Goal: Answer question/provide support: Share knowledge or assist other users

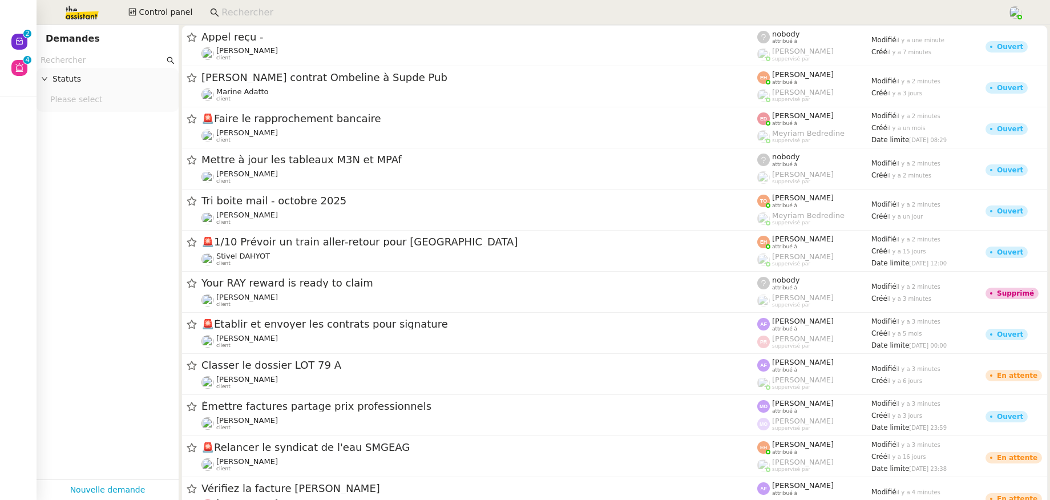
click at [291, 8] on input at bounding box center [608, 12] width 775 height 15
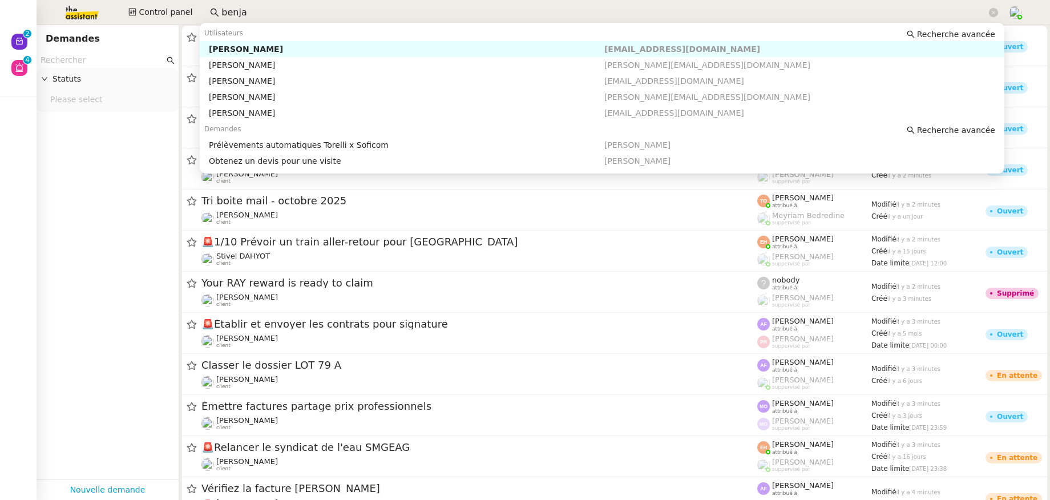
click at [285, 51] on div "Benjamin Delahaye" at bounding box center [407, 49] width 396 height 10
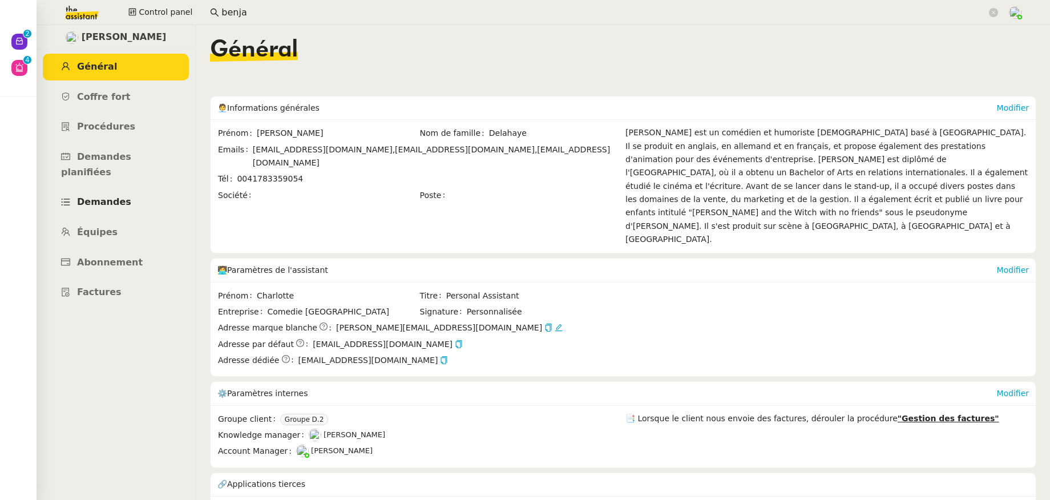
click at [111, 196] on span "Demandes" at bounding box center [104, 201] width 54 height 11
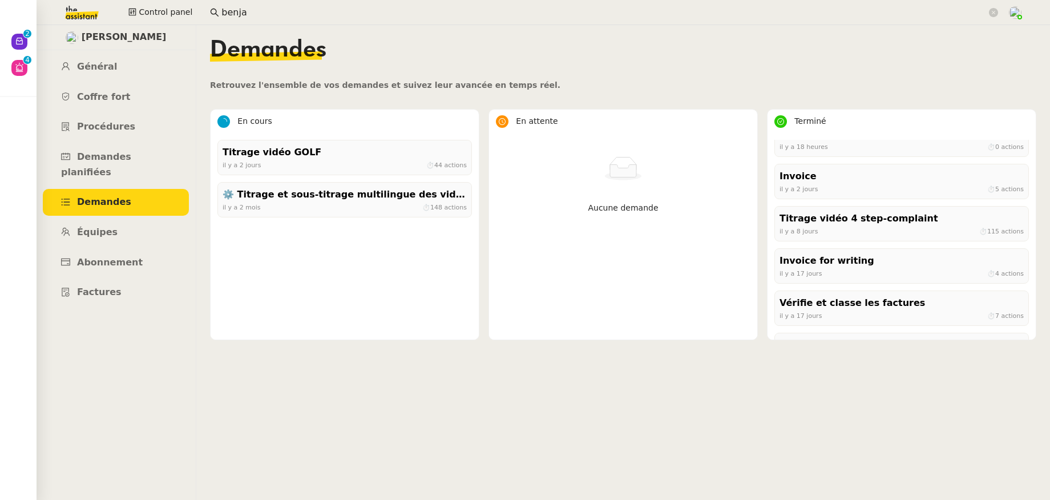
scroll to position [42, 0]
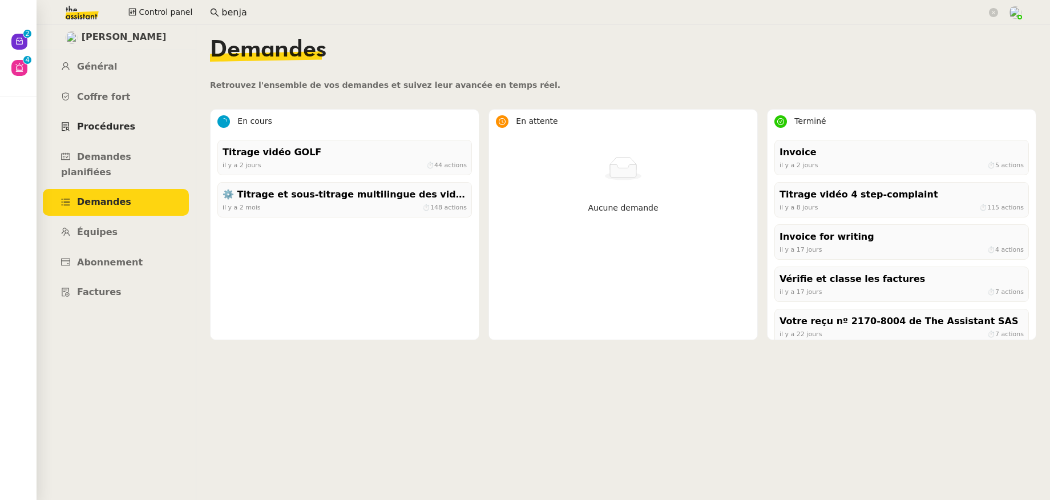
click at [131, 123] on link "Procédures" at bounding box center [116, 127] width 146 height 27
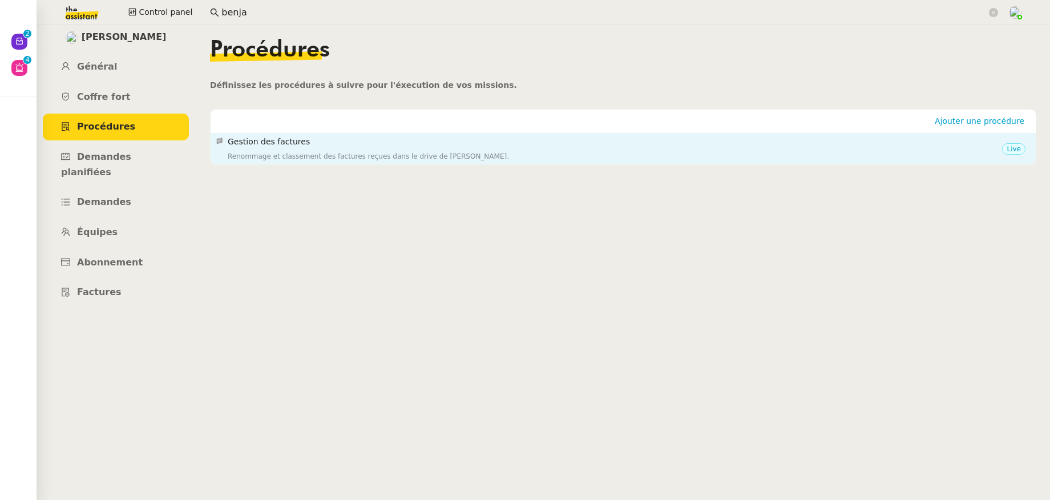
click at [267, 154] on div "Renommage et classement des factures reçues dans le drive de Benjamin." at bounding box center [615, 156] width 775 height 11
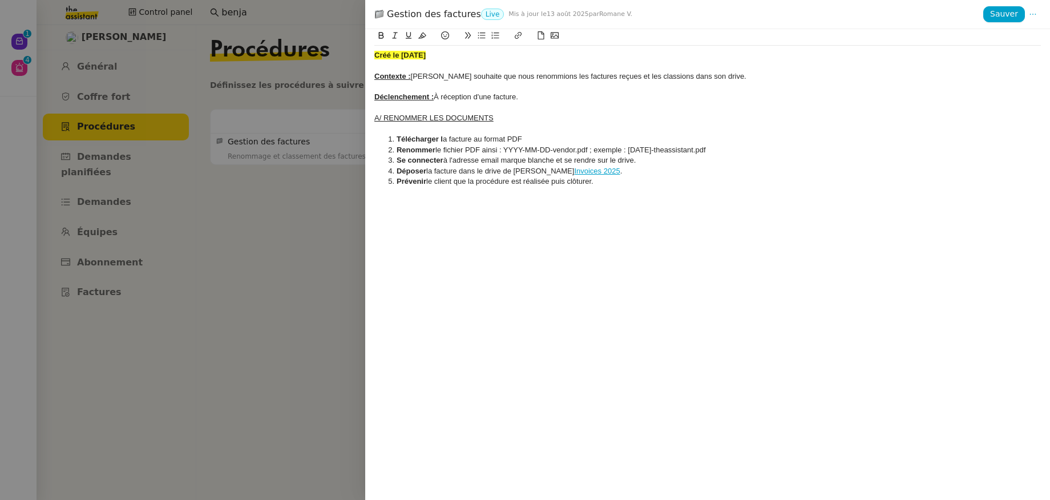
click at [112, 160] on div at bounding box center [525, 250] width 1050 height 500
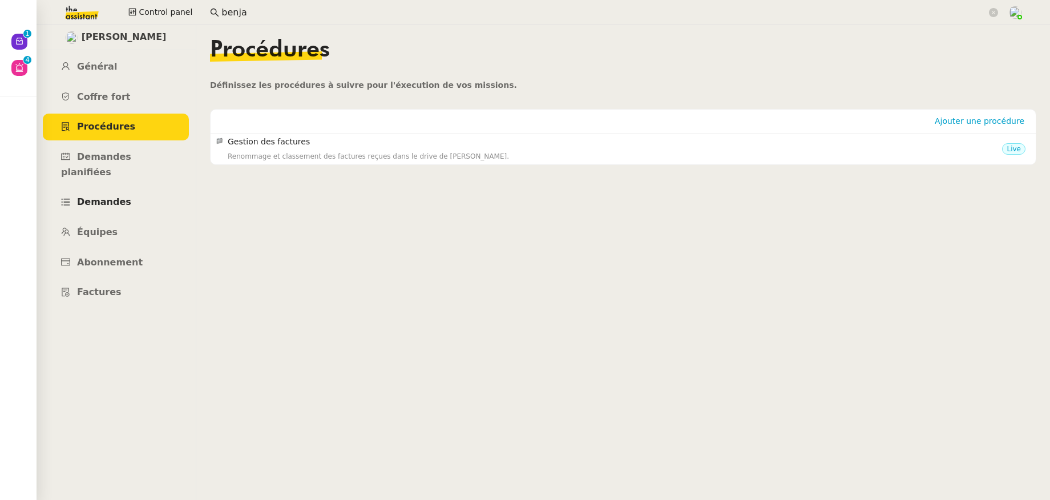
click at [110, 189] on link "Demandes" at bounding box center [116, 202] width 146 height 27
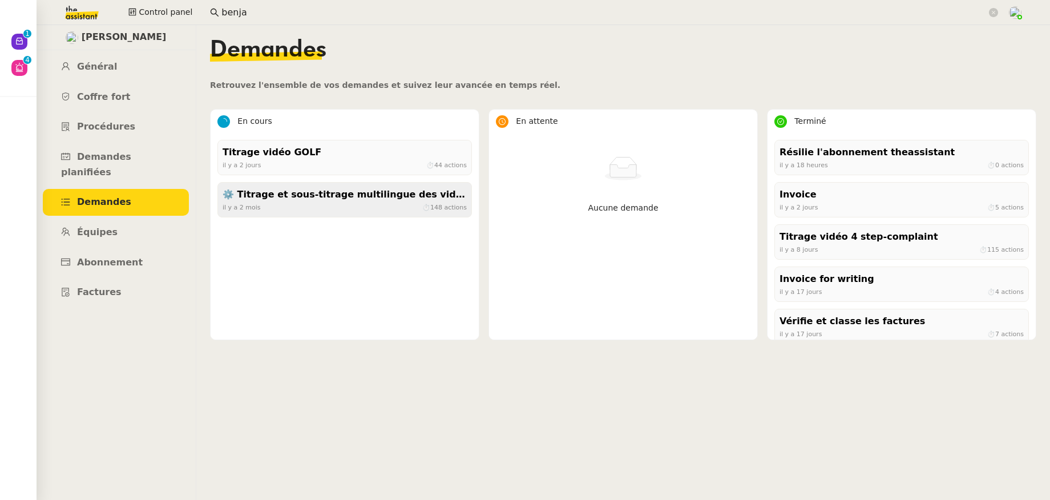
click at [275, 208] on div "il y a 2 mois ⏱ 148 actions" at bounding box center [345, 207] width 244 height 10
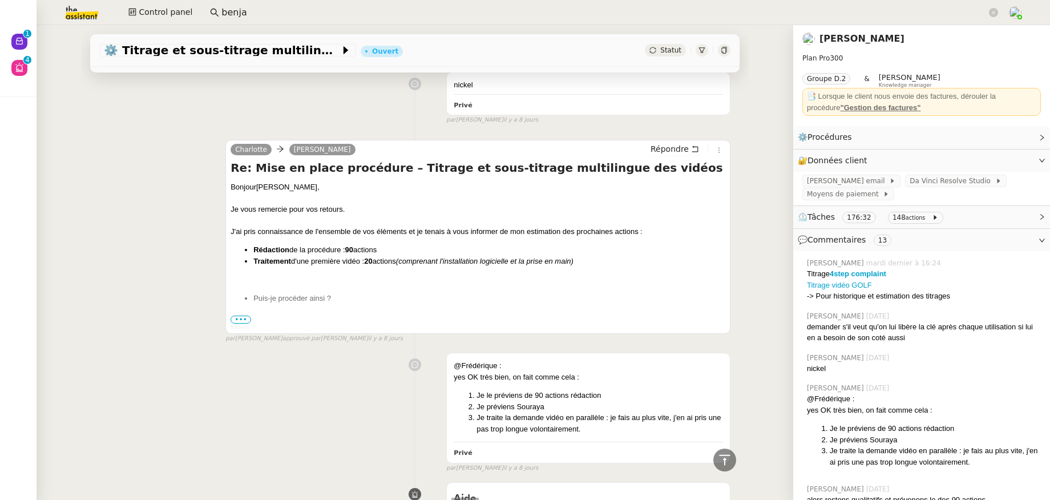
scroll to position [595, 0]
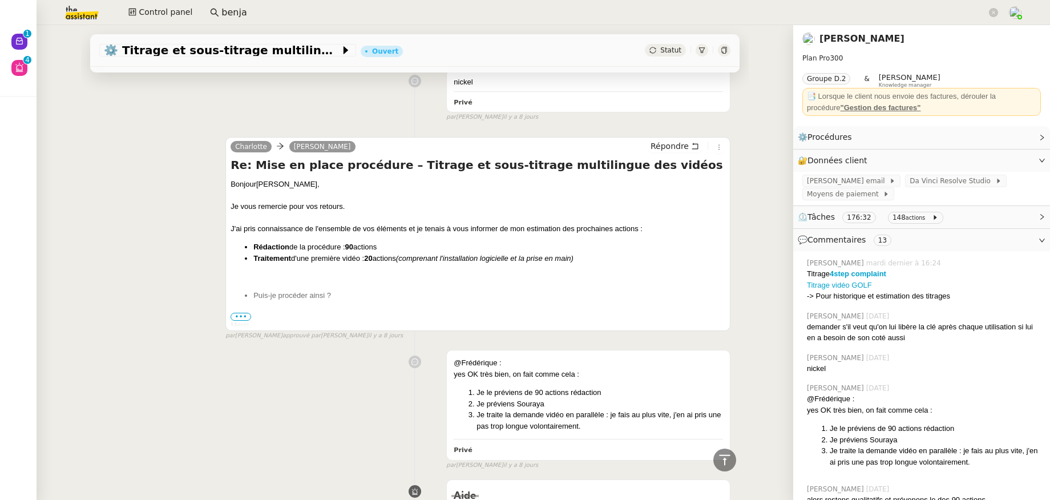
click at [820, 42] on link "Benjamin Delahaye" at bounding box center [862, 38] width 85 height 11
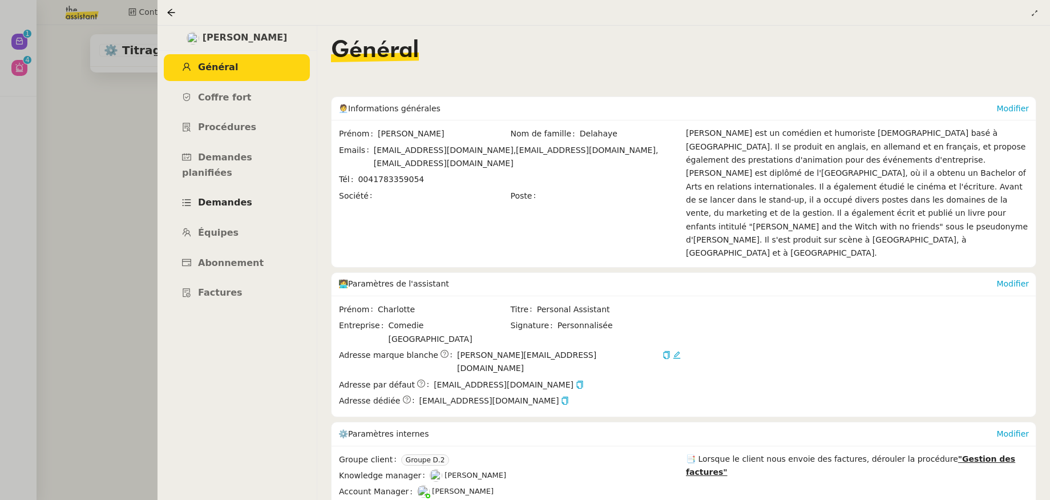
click at [225, 197] on span "Demandes" at bounding box center [225, 202] width 54 height 11
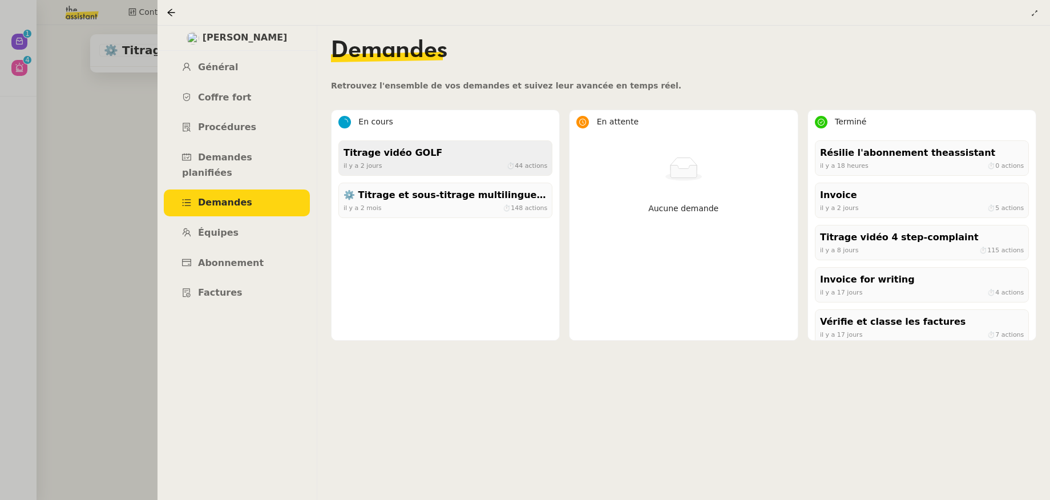
click at [384, 169] on div "il y a 2 jours ⏱ 44 actions" at bounding box center [446, 165] width 204 height 10
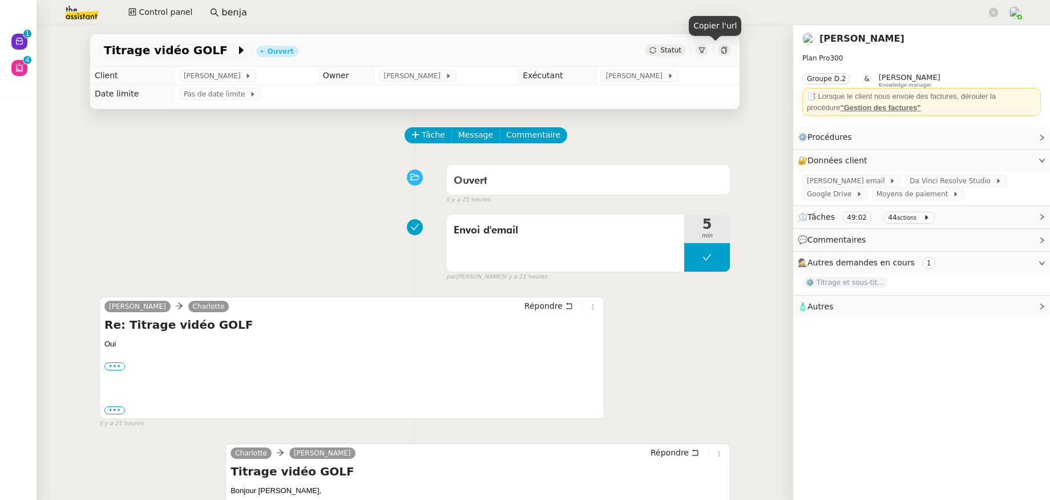
click at [721, 47] on icon at bounding box center [723, 50] width 5 height 7
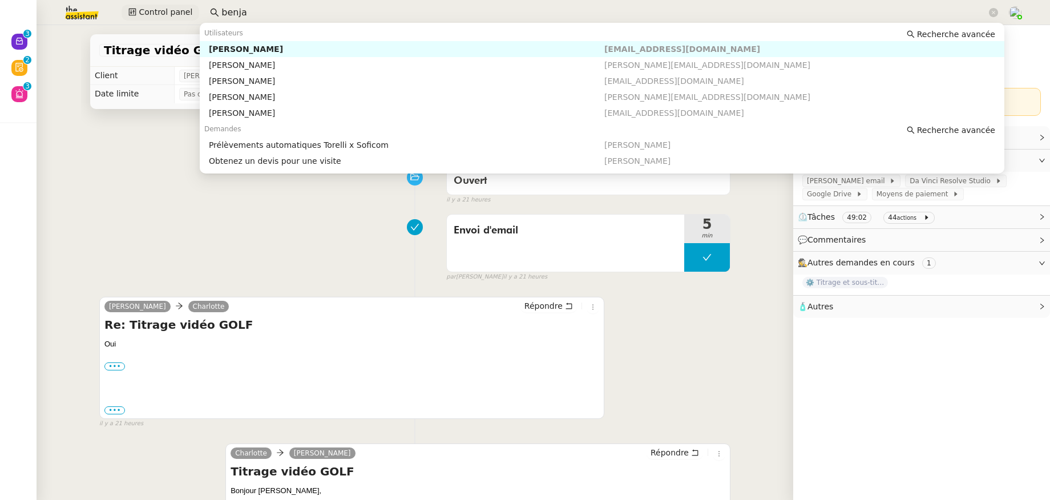
drag, startPoint x: 247, startPoint y: 15, endPoint x: 168, endPoint y: 14, distance: 79.3
click at [166, 15] on div "Control panel benja" at bounding box center [525, 12] width 993 height 25
click at [210, 48] on div "Juliette Rihal" at bounding box center [407, 49] width 396 height 10
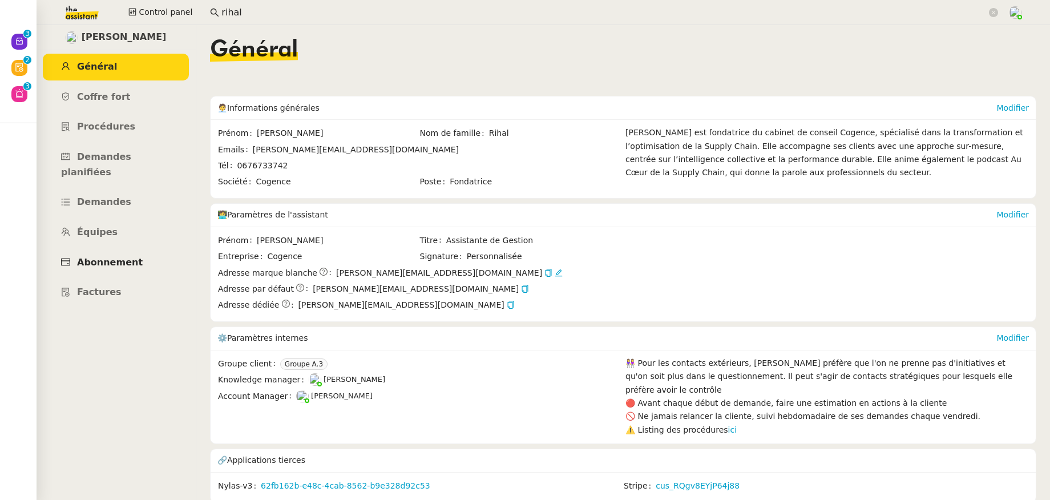
click at [103, 257] on span "Abonnement" at bounding box center [110, 262] width 66 height 11
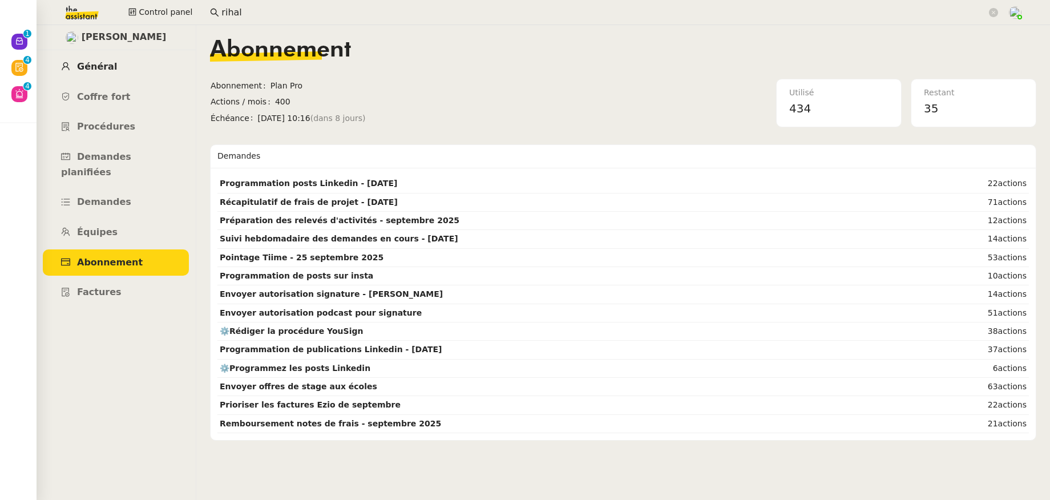
click at [97, 73] on link "Général" at bounding box center [116, 67] width 146 height 27
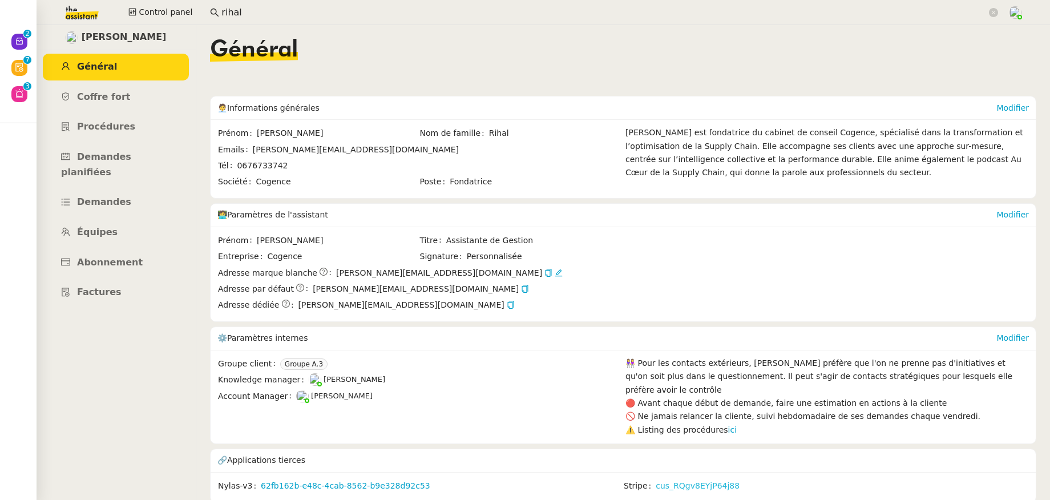
click at [700, 479] on link "cus_RQgv8EYjP64j88" at bounding box center [698, 485] width 84 height 13
click at [111, 257] on span "Abonnement" at bounding box center [110, 262] width 66 height 11
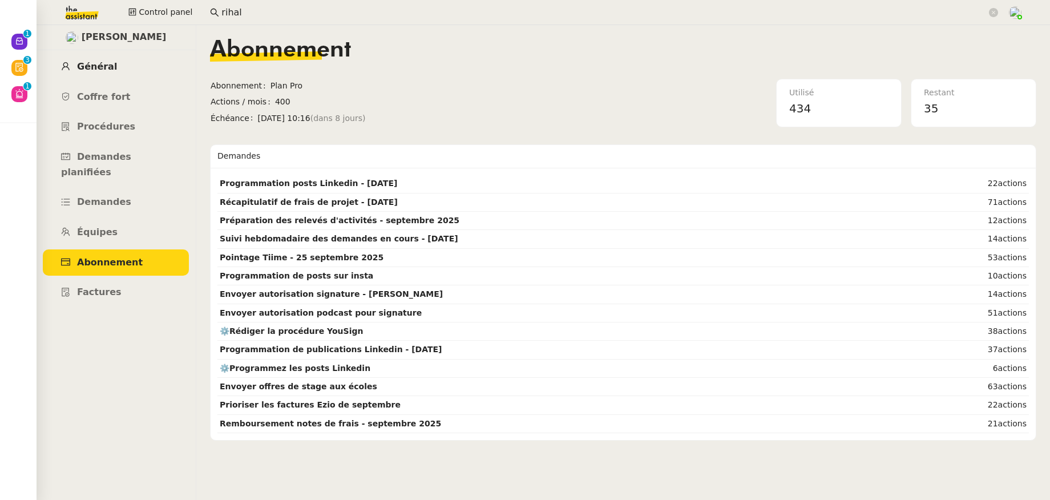
click at [95, 70] on span "Général" at bounding box center [97, 66] width 40 height 11
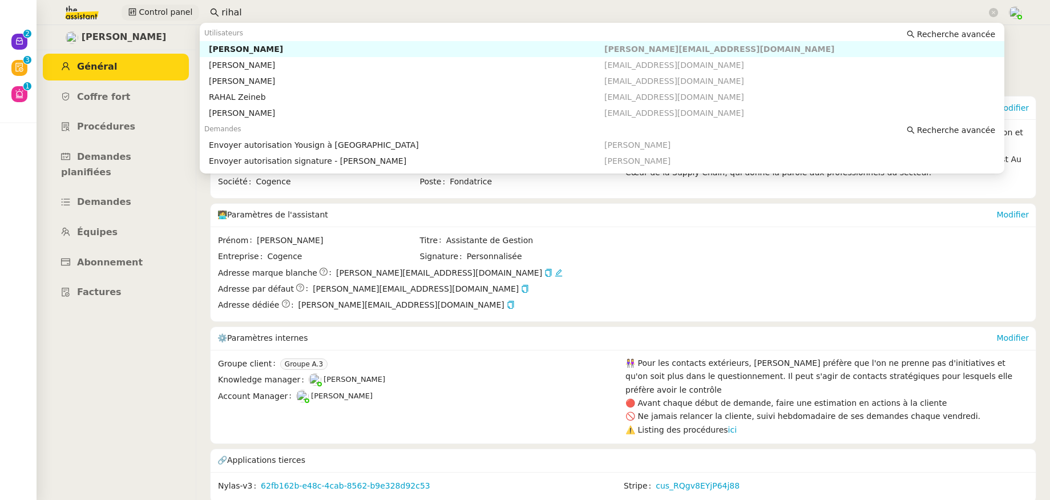
drag, startPoint x: 232, startPoint y: 10, endPoint x: 167, endPoint y: 9, distance: 65.1
click at [167, 9] on div "Control panel rihal" at bounding box center [525, 12] width 993 height 25
click at [228, 48] on div "Colin Chaffotte" at bounding box center [407, 49] width 396 height 10
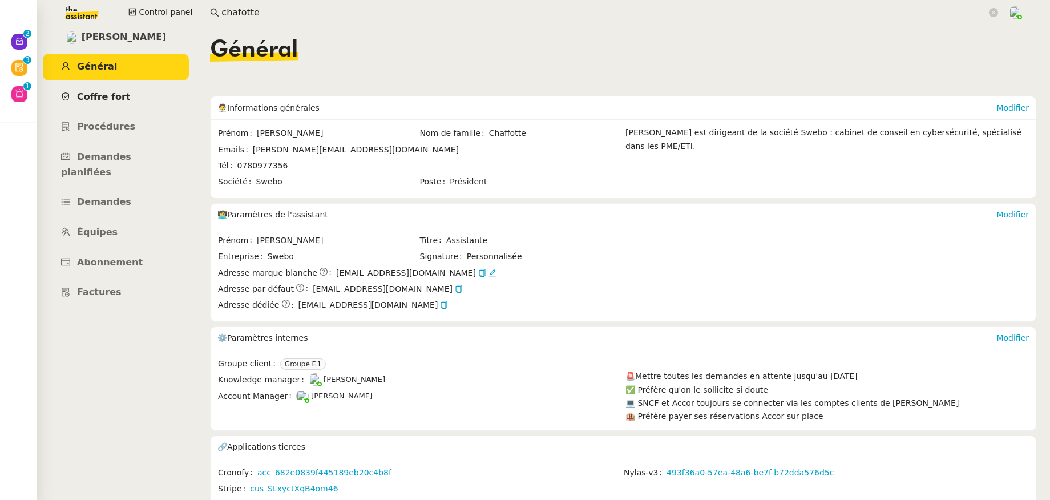
click at [118, 92] on span "Coffre fort" at bounding box center [104, 96] width 54 height 11
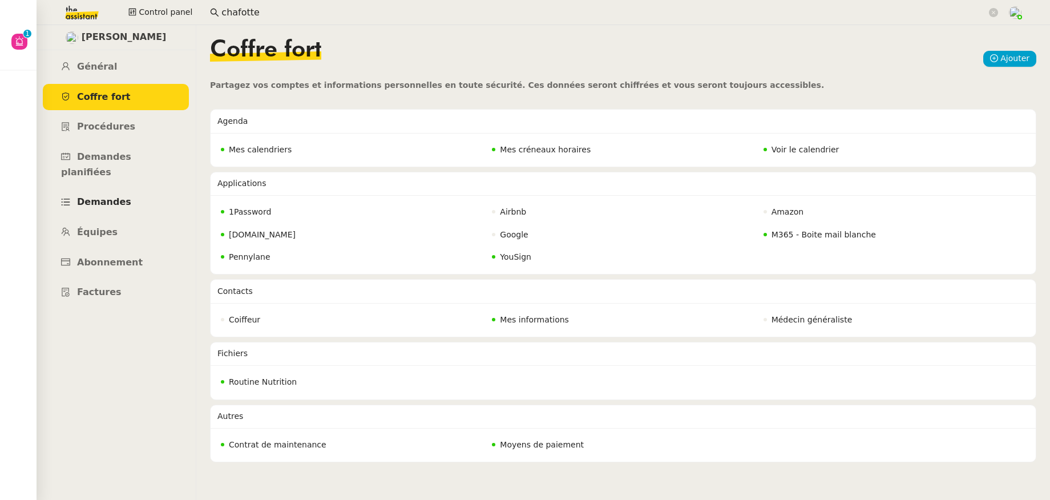
click at [108, 196] on span "Demandes" at bounding box center [104, 201] width 54 height 11
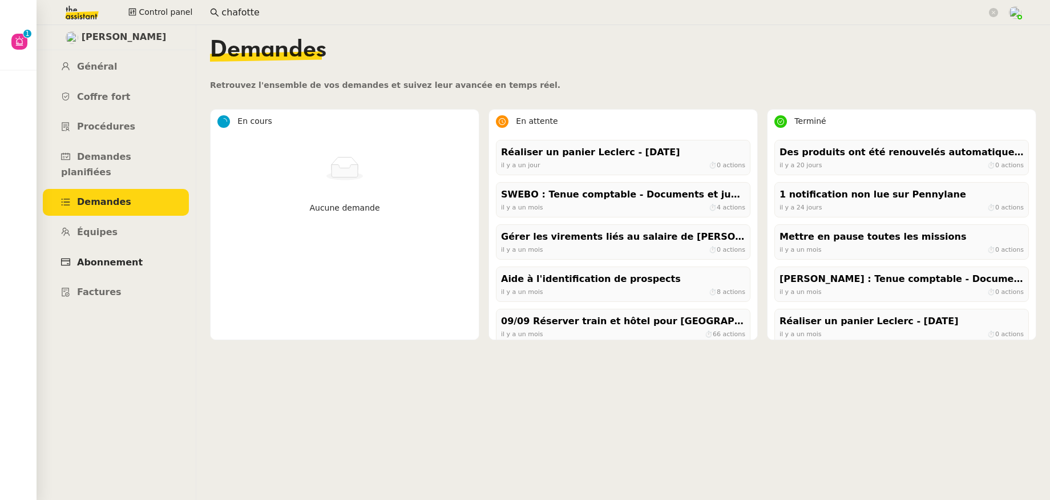
click at [102, 254] on link "Abonnement" at bounding box center [116, 262] width 146 height 27
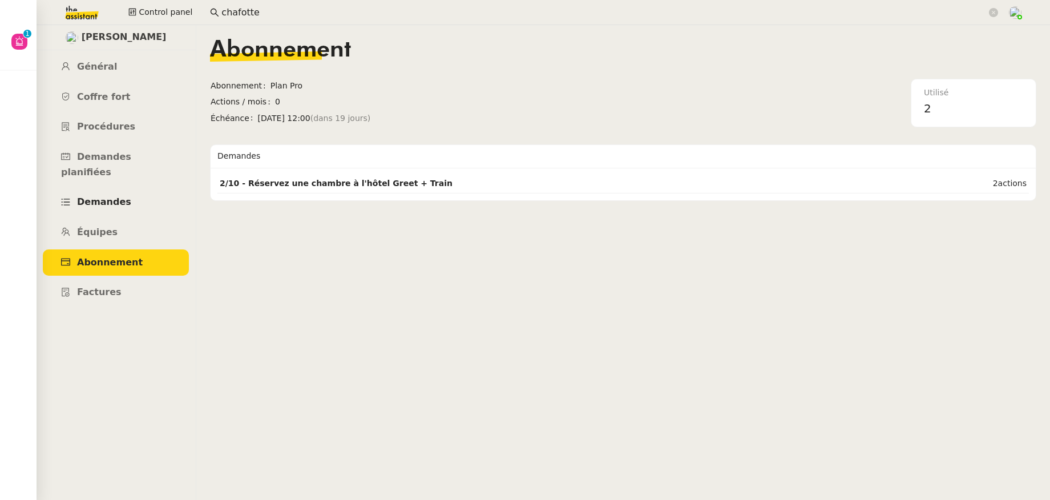
click at [110, 196] on span "Demandes" at bounding box center [104, 201] width 54 height 11
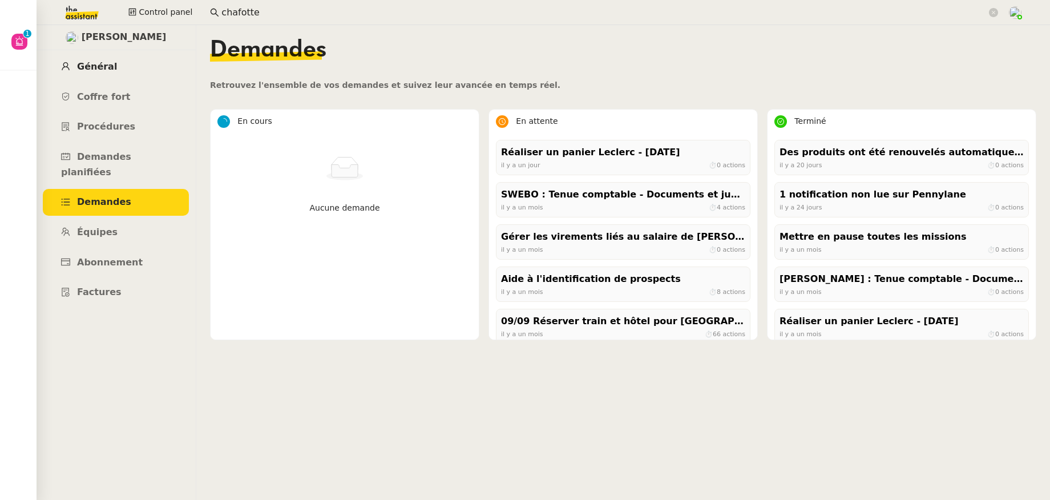
click at [107, 69] on span "Général" at bounding box center [97, 66] width 40 height 11
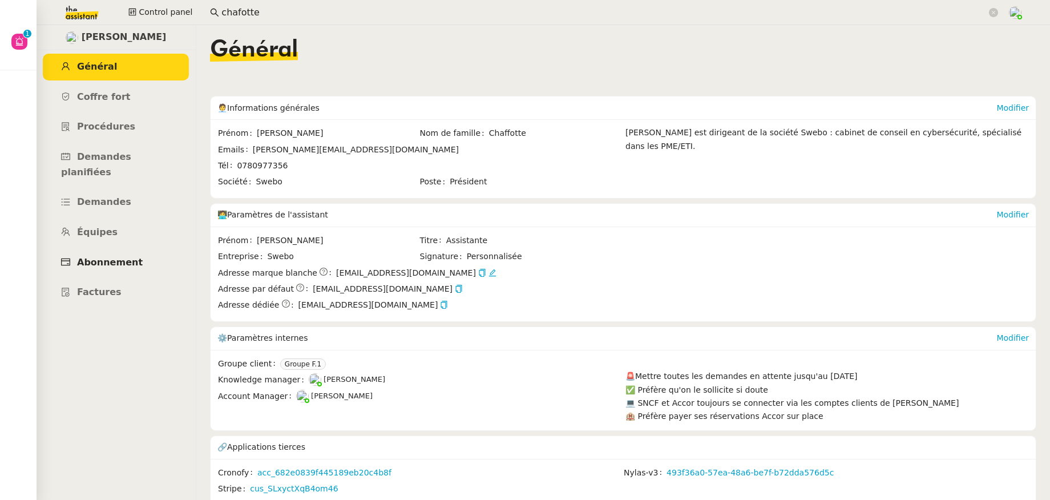
click at [111, 253] on link "Abonnement" at bounding box center [116, 262] width 146 height 27
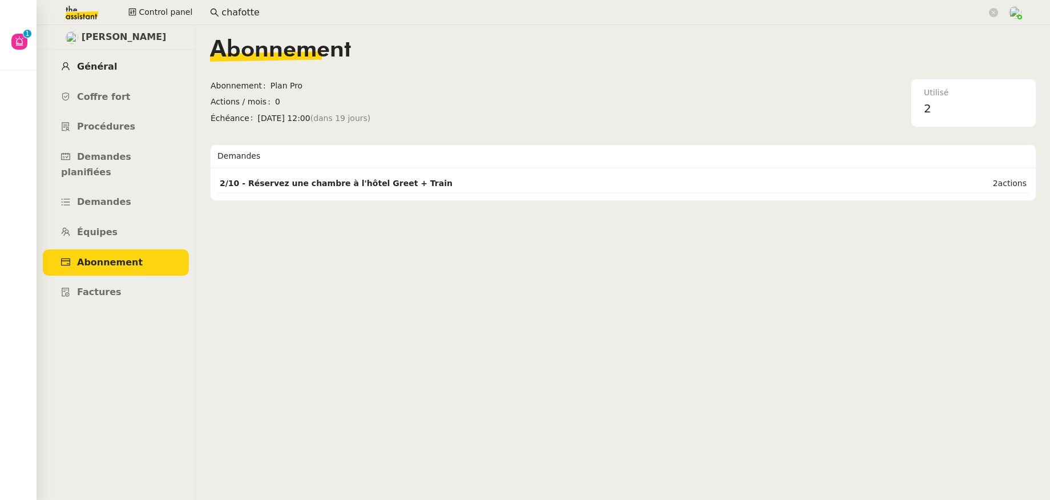
click at [96, 69] on span "Général" at bounding box center [97, 66] width 40 height 11
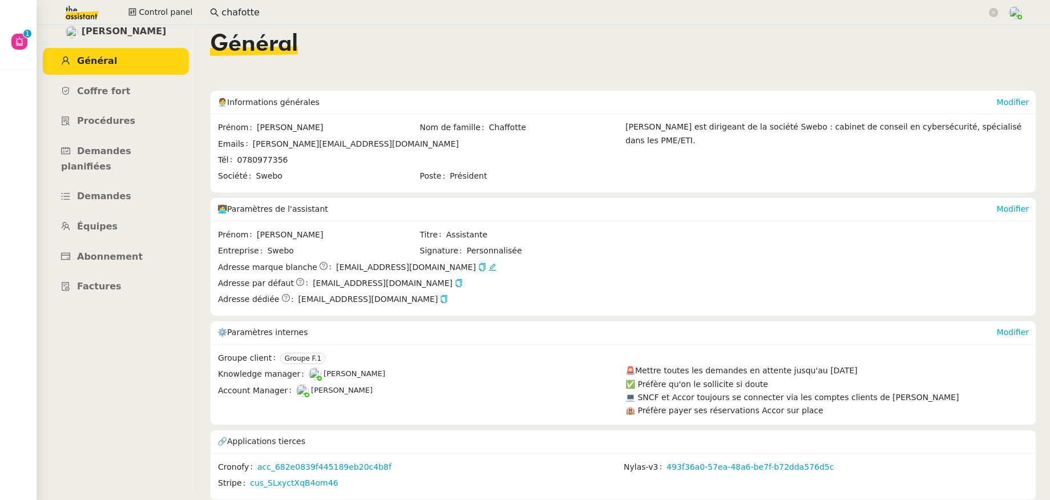
scroll to position [12, 0]
click at [320, 477] on link "cus_SLxyctXqB4om46" at bounding box center [294, 483] width 88 height 13
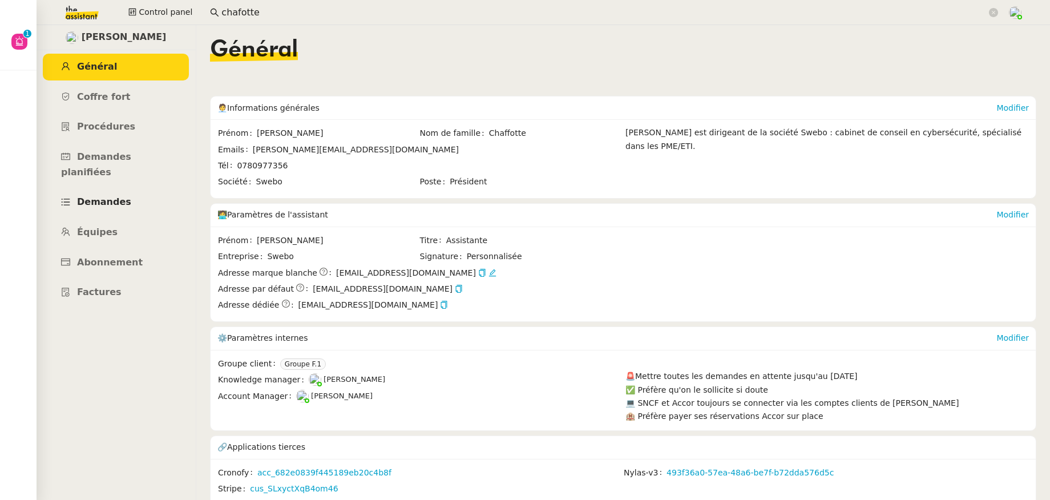
click at [92, 196] on span "Demandes" at bounding box center [104, 201] width 54 height 11
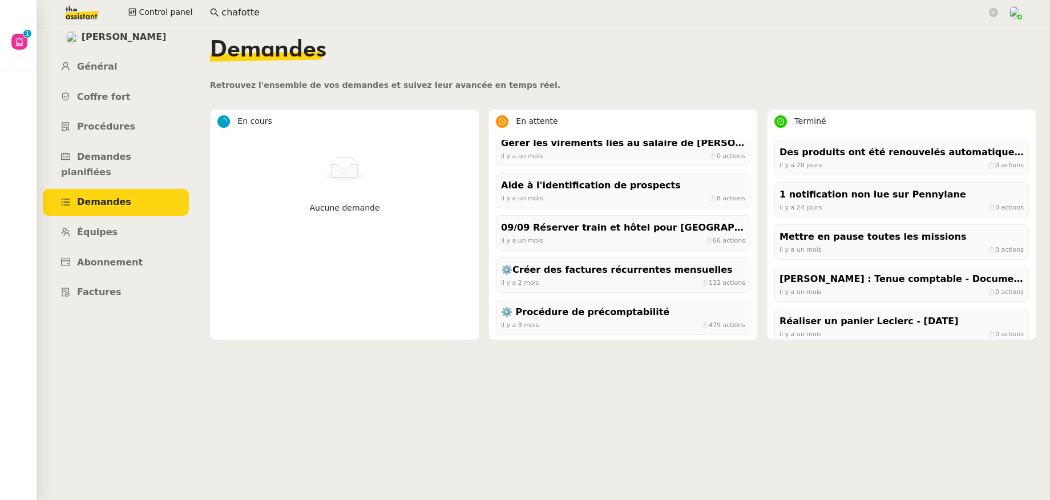
scroll to position [96, 0]
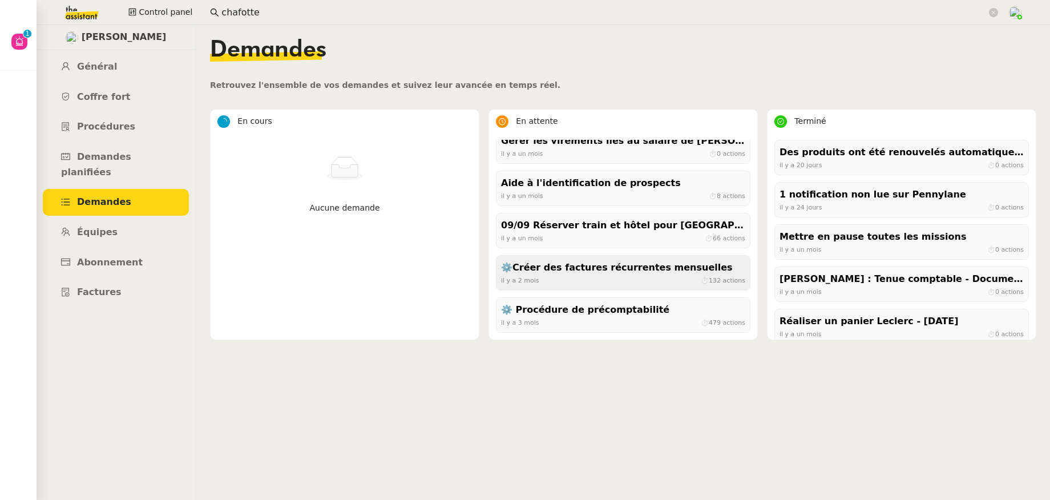
click at [616, 273] on div "⚙️Créer des factures récurrentes mensuelles" at bounding box center [623, 267] width 244 height 15
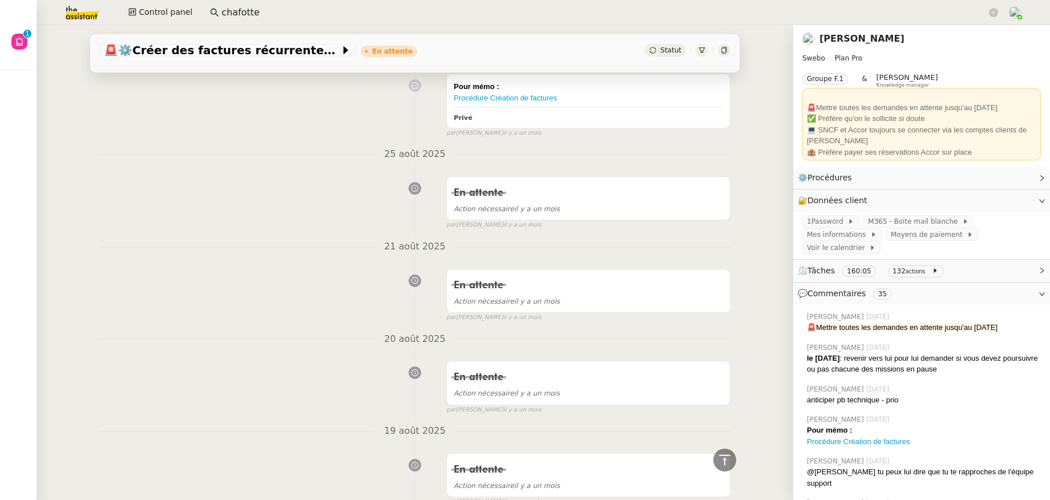
scroll to position [1718, 0]
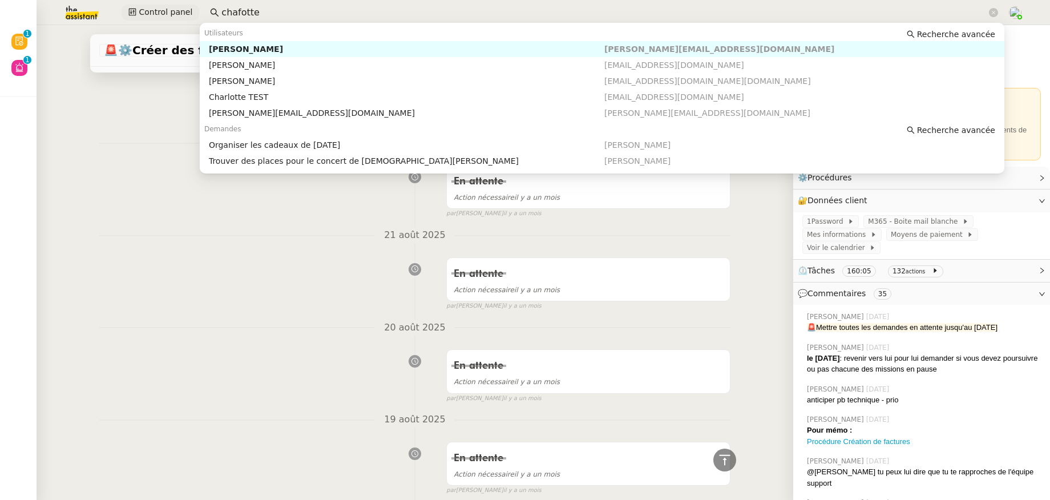
drag, startPoint x: 249, startPoint y: 9, endPoint x: 187, endPoint y: 4, distance: 63.0
click at [187, 4] on div "Control panel chafotte" at bounding box center [525, 12] width 993 height 25
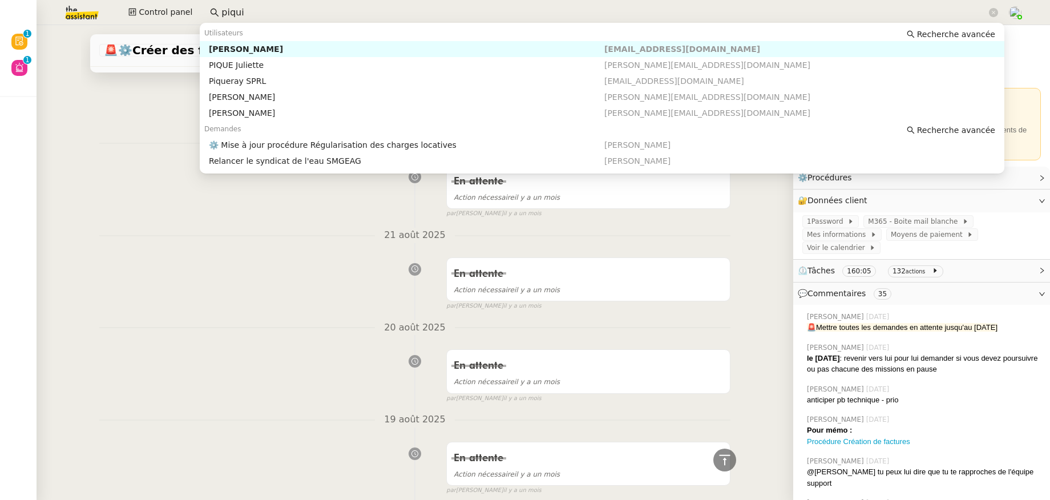
click at [223, 44] on div "Pascal PIQUIONNE" at bounding box center [407, 49] width 396 height 10
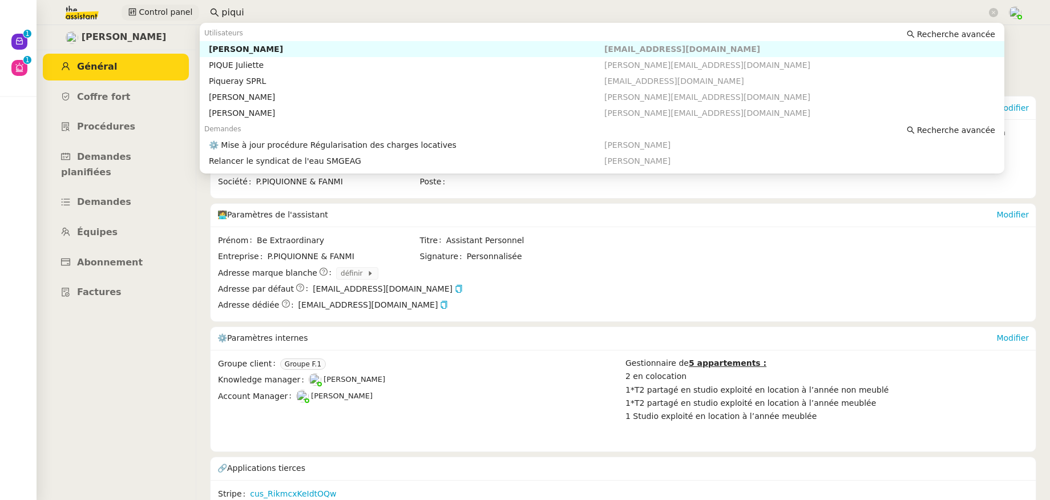
drag, startPoint x: 244, startPoint y: 15, endPoint x: 188, endPoint y: 9, distance: 56.3
click at [188, 9] on div "Control panel piqui" at bounding box center [525, 12] width 993 height 25
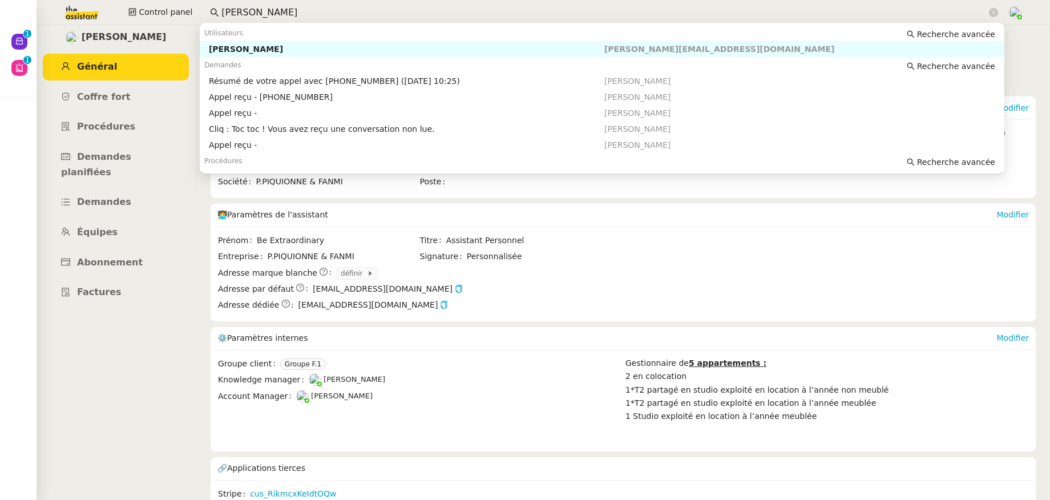
click at [265, 47] on div "Franck MUFFAT-JEANDET" at bounding box center [407, 49] width 396 height 10
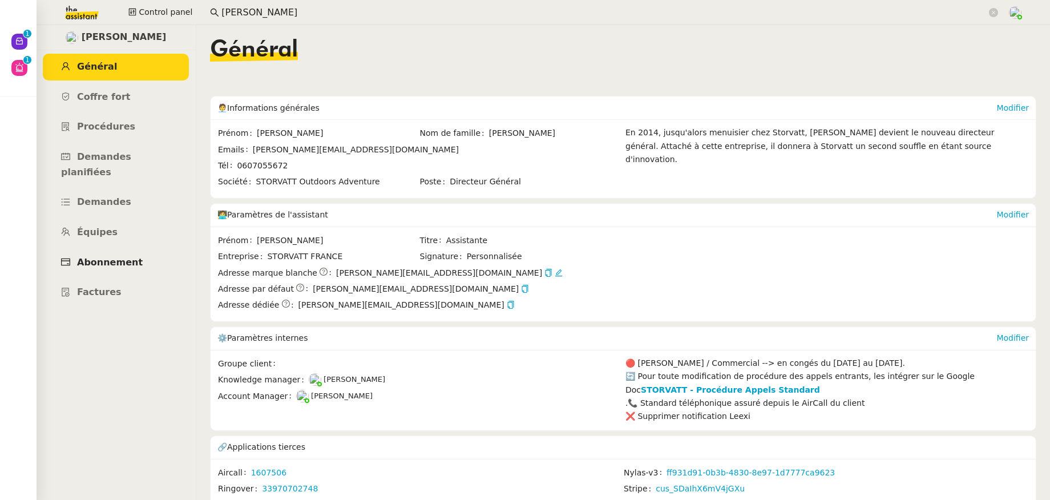
click at [118, 257] on span "Abonnement" at bounding box center [110, 262] width 66 height 11
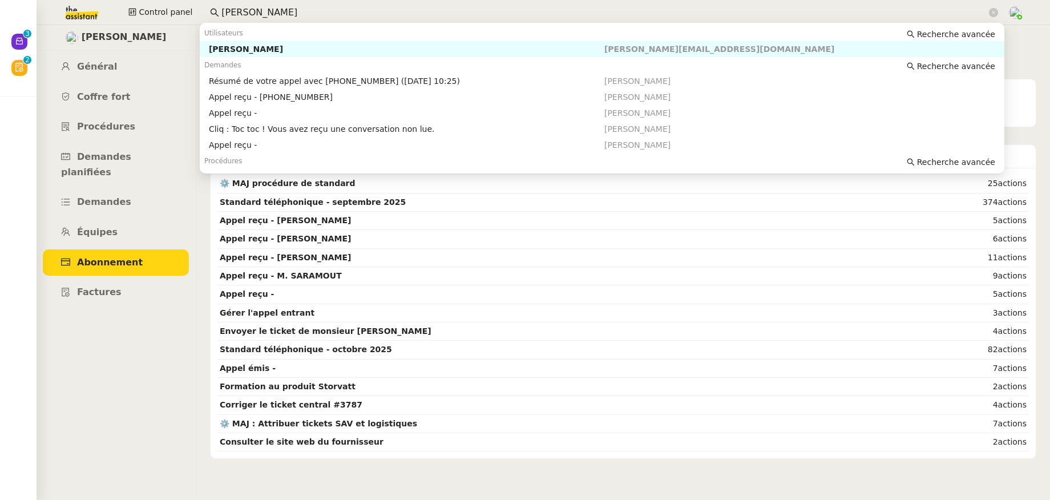
drag, startPoint x: 291, startPoint y: 9, endPoint x: 195, endPoint y: 7, distance: 95.9
click at [195, 7] on div "Control panel franck muff" at bounding box center [525, 12] width 993 height 25
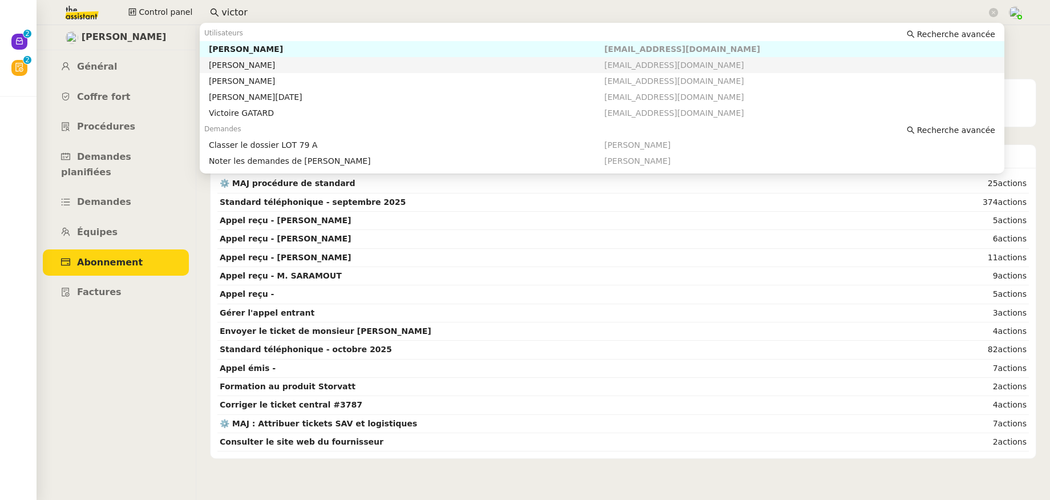
click at [265, 62] on div "Victor Peyre" at bounding box center [407, 65] width 396 height 10
type input "victor"
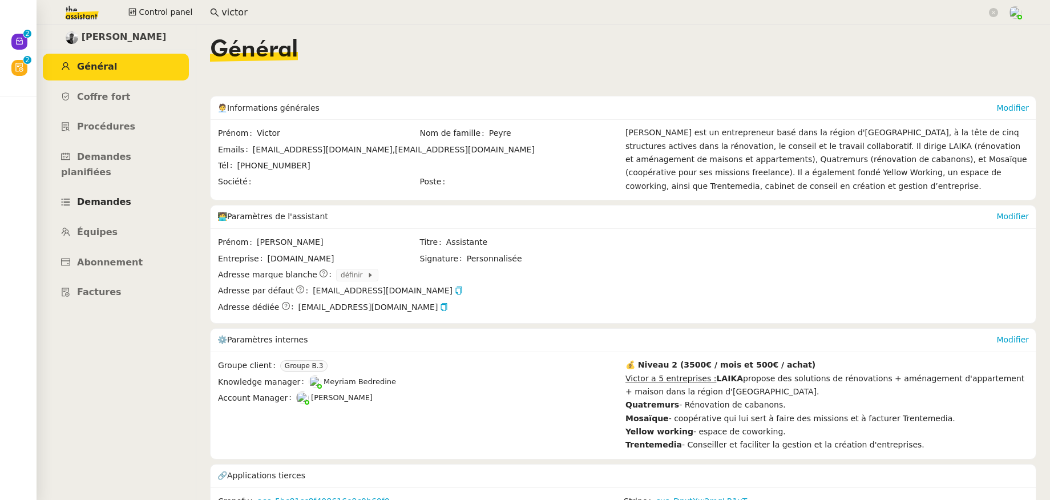
click at [103, 196] on span "Demandes" at bounding box center [104, 201] width 54 height 11
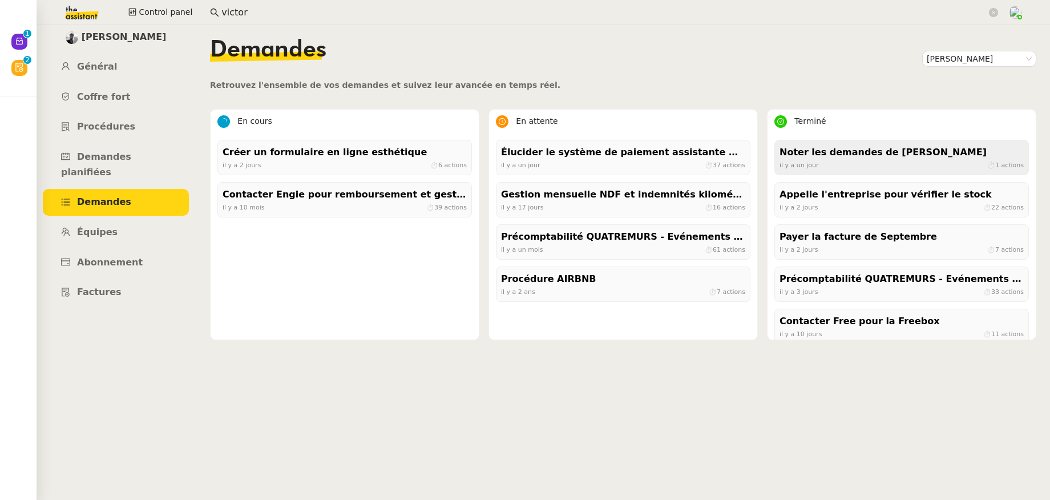
click at [854, 163] on div "il y a un jour ⏱ 1 actions" at bounding box center [902, 165] width 244 height 10
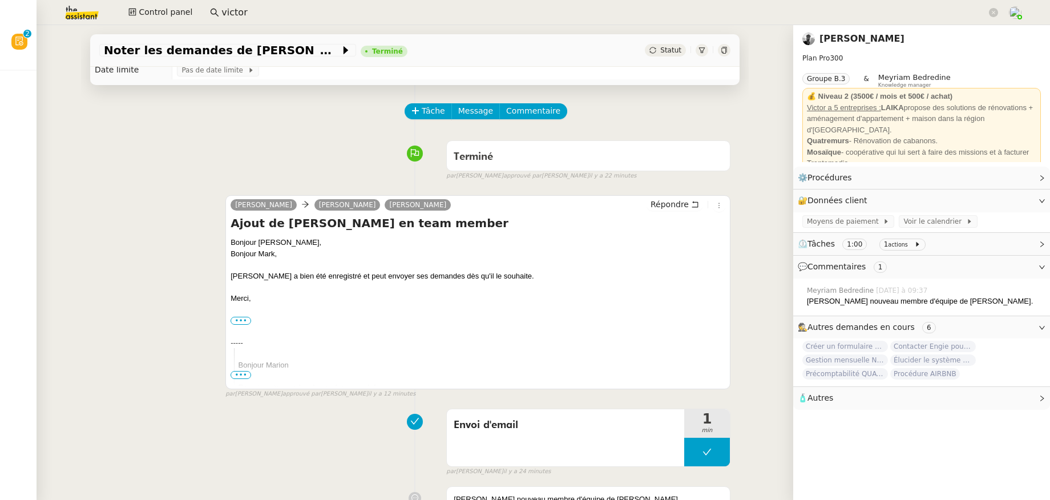
scroll to position [47, 0]
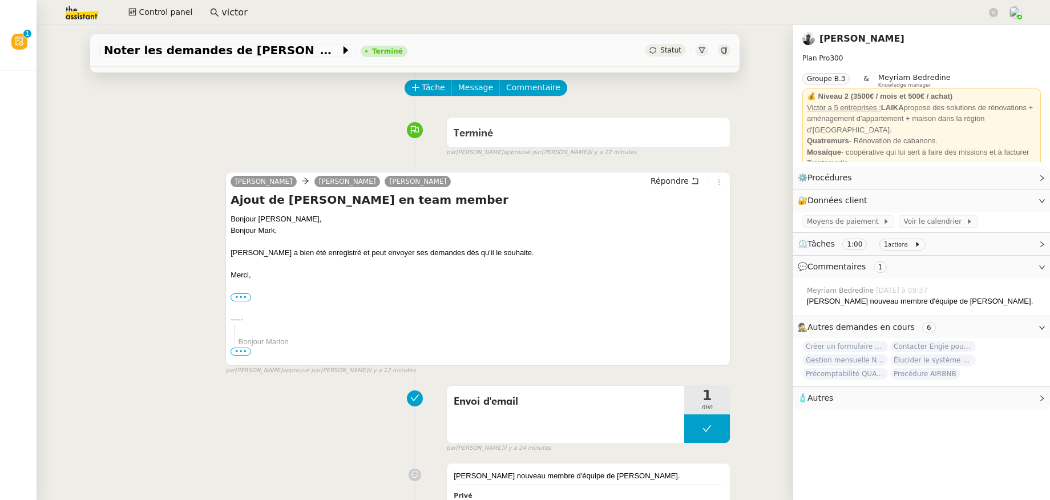
click at [820, 36] on link "Victor Peyre" at bounding box center [862, 38] width 85 height 11
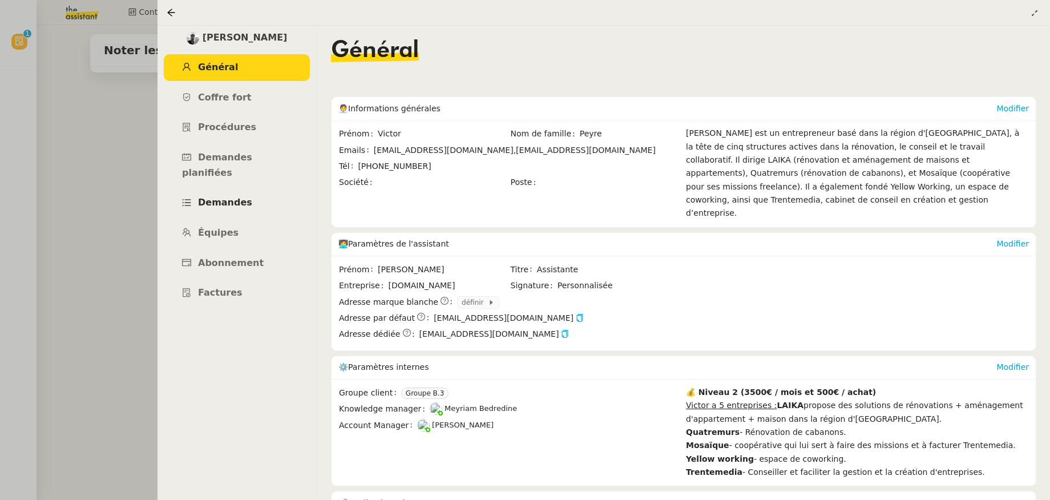
click at [220, 197] on span "Demandes" at bounding box center [225, 202] width 54 height 11
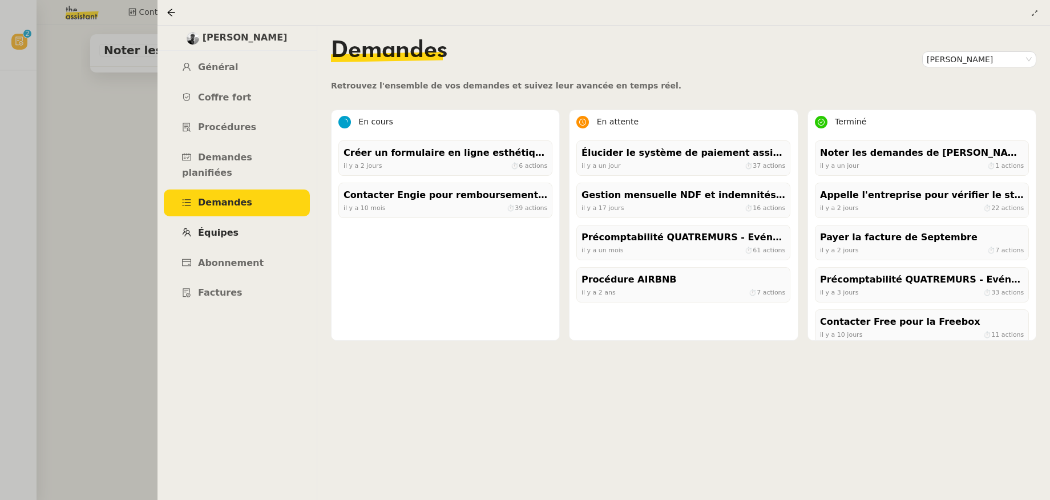
click at [221, 227] on span "Équipes" at bounding box center [218, 232] width 41 height 11
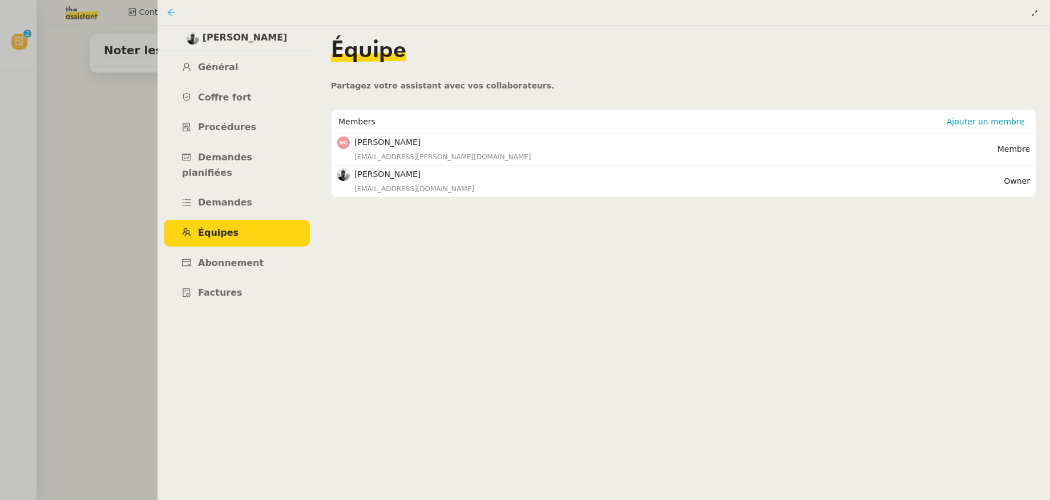
click at [171, 14] on icon at bounding box center [171, 12] width 9 height 9
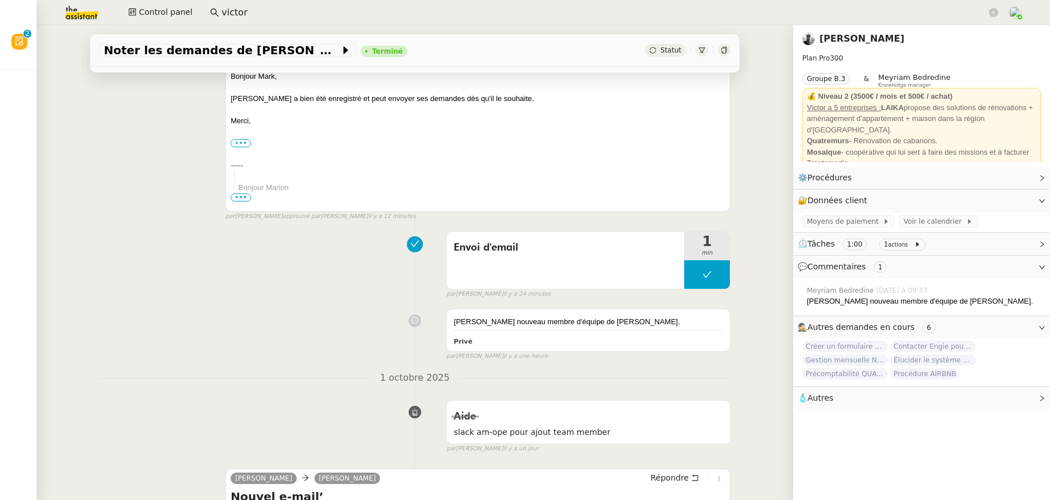
scroll to position [428, 0]
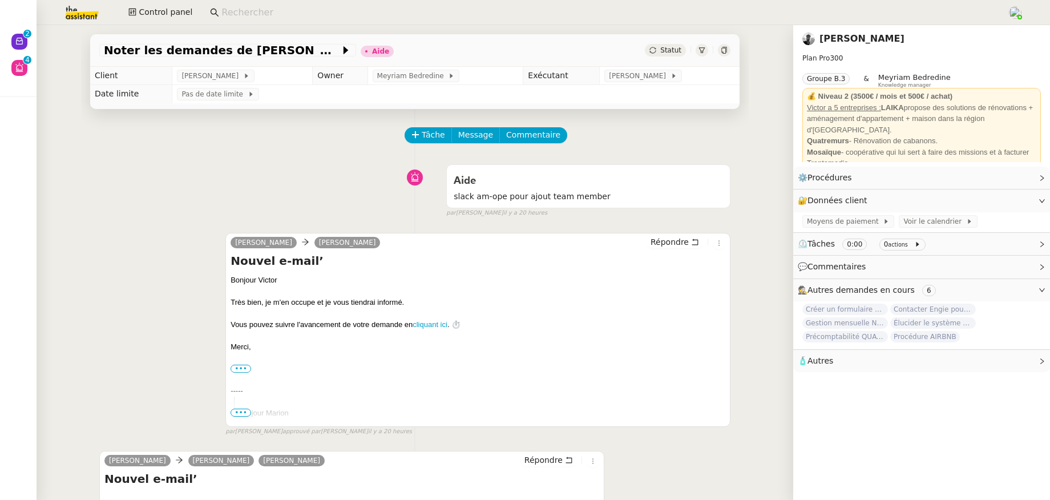
click at [837, 41] on link "[PERSON_NAME]" at bounding box center [862, 38] width 85 height 11
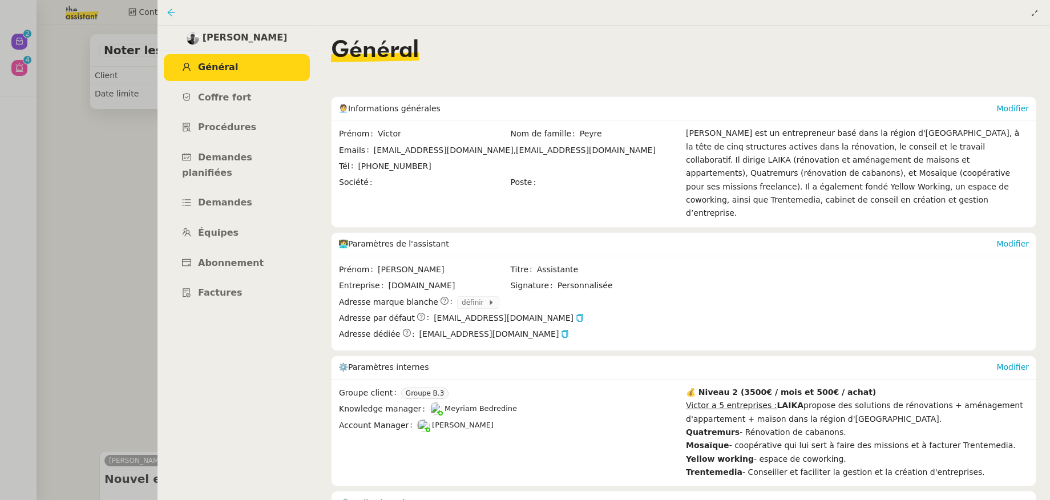
click at [173, 13] on icon at bounding box center [170, 12] width 7 height 7
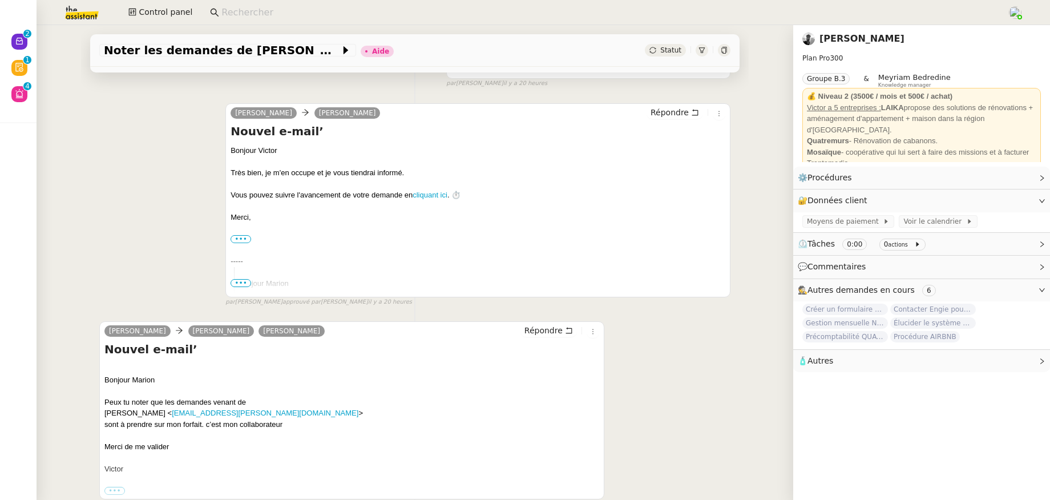
scroll to position [202, 0]
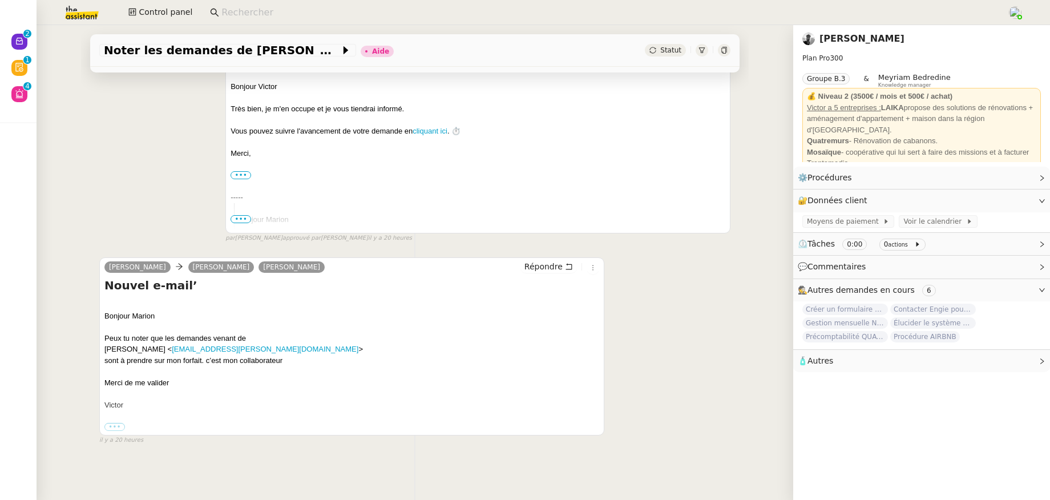
click at [845, 35] on link "Victor Peyre" at bounding box center [862, 38] width 85 height 11
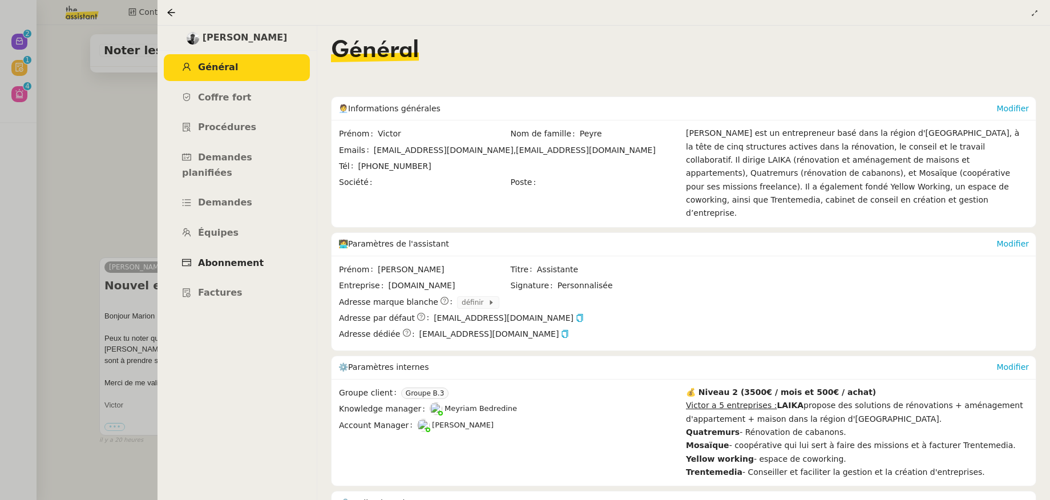
click at [239, 257] on span "Abonnement" at bounding box center [231, 262] width 66 height 11
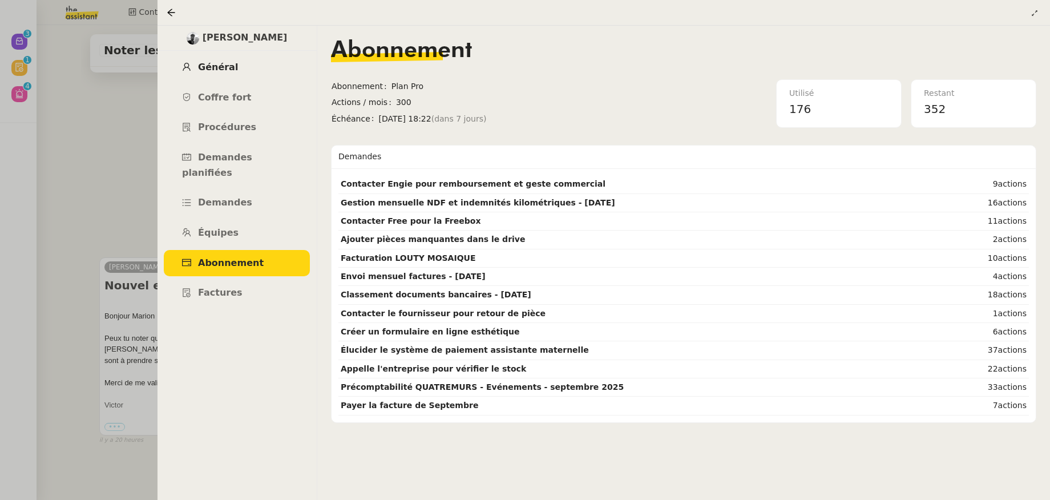
click at [232, 68] on link "Général" at bounding box center [237, 67] width 146 height 27
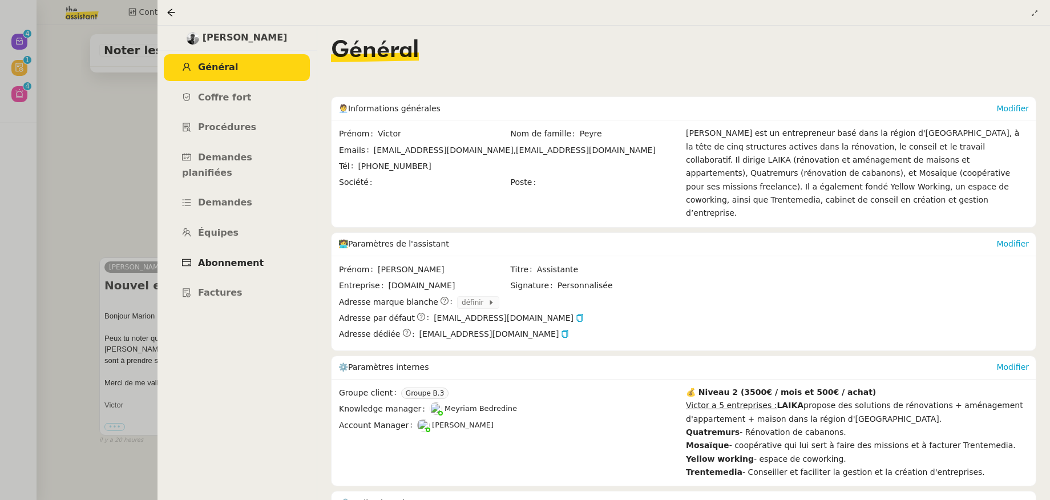
click at [231, 257] on span "Abonnement" at bounding box center [231, 262] width 66 height 11
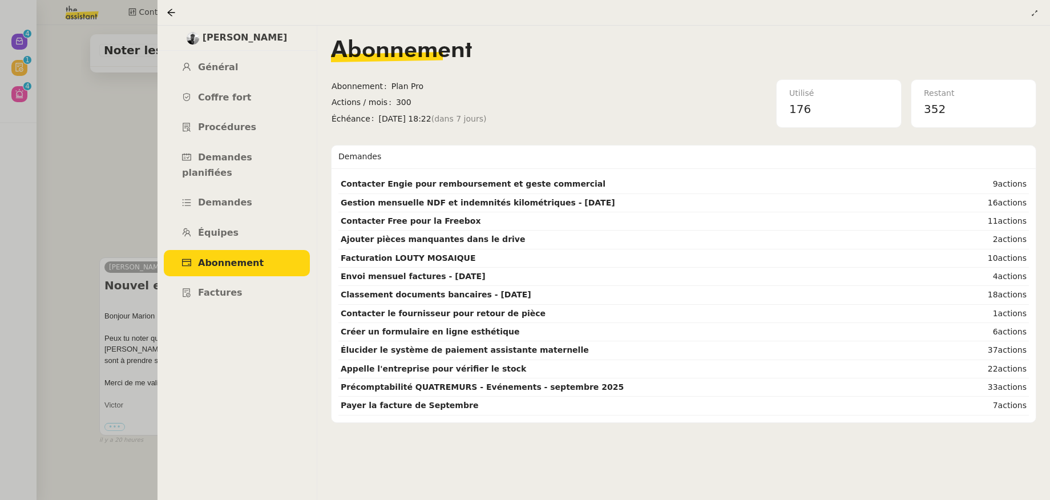
click at [95, 201] on div at bounding box center [525, 250] width 1050 height 500
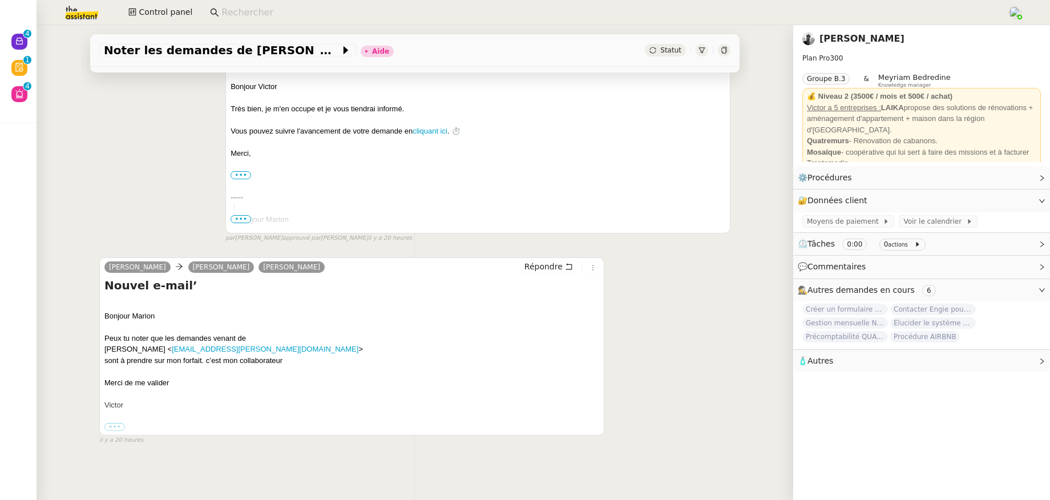
click at [838, 43] on link "Victor Peyre" at bounding box center [862, 38] width 85 height 11
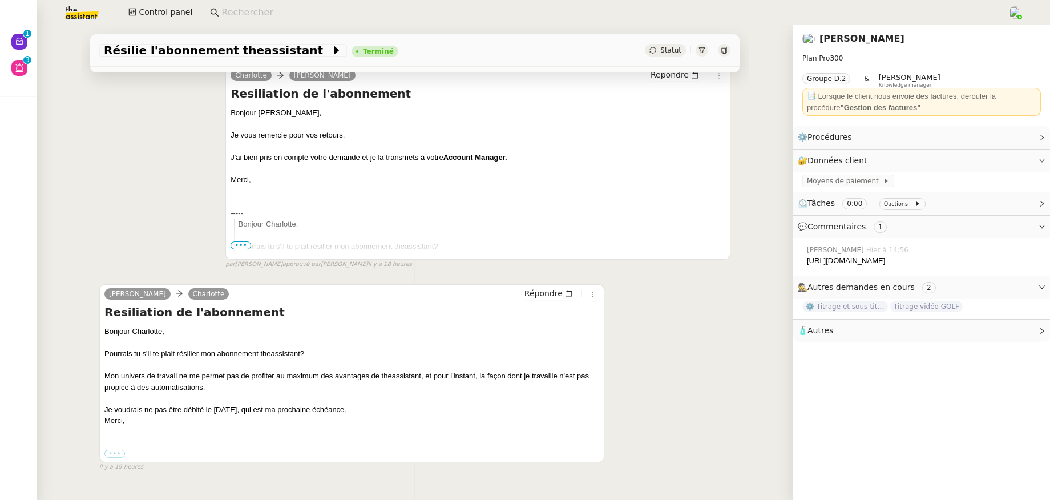
scroll to position [283, 0]
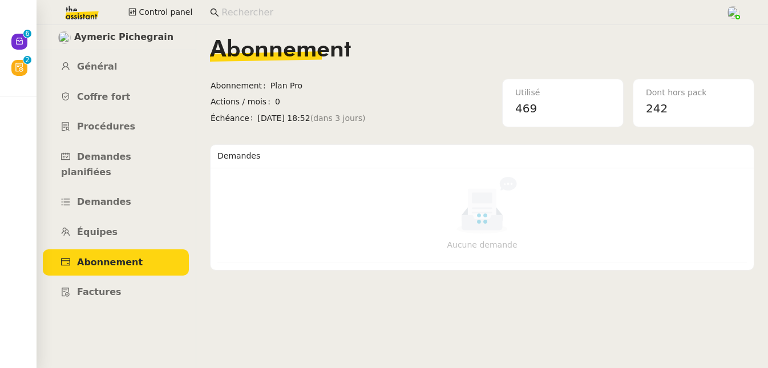
click at [244, 17] on input at bounding box center [467, 12] width 493 height 15
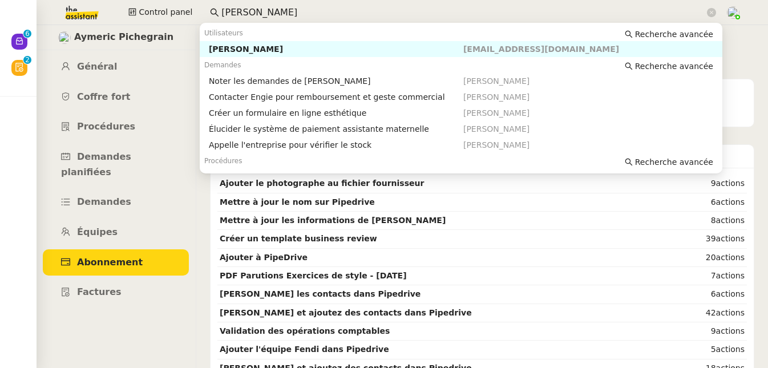
click at [244, 50] on div "[PERSON_NAME]" at bounding box center [336, 49] width 255 height 10
type input "victor pey"
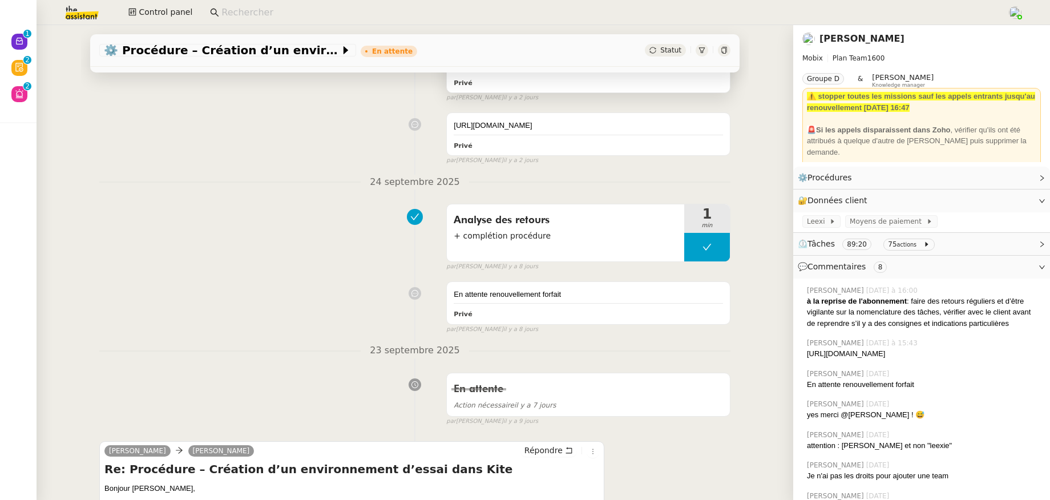
scroll to position [286, 0]
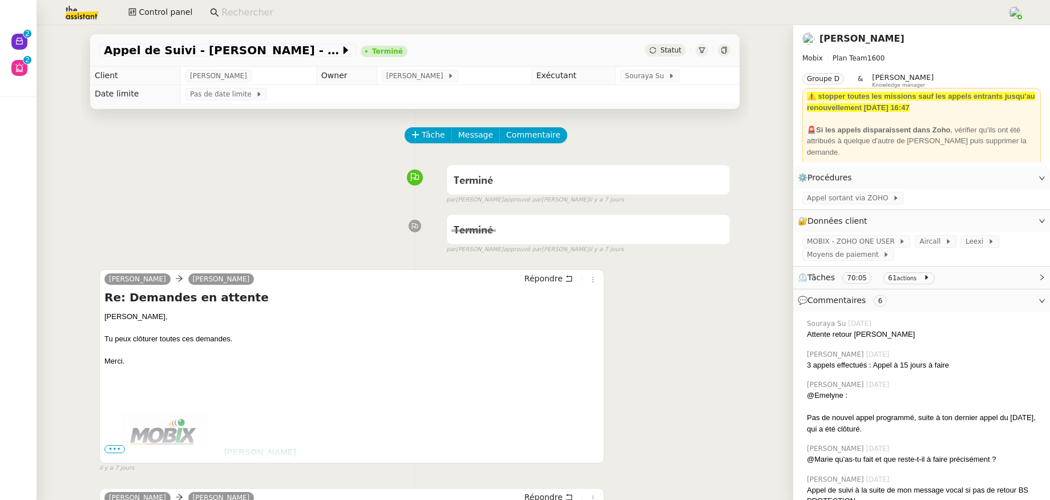
click at [948, 273] on span "⏲️ Tâches 70:05 61 actions" at bounding box center [912, 277] width 229 height 13
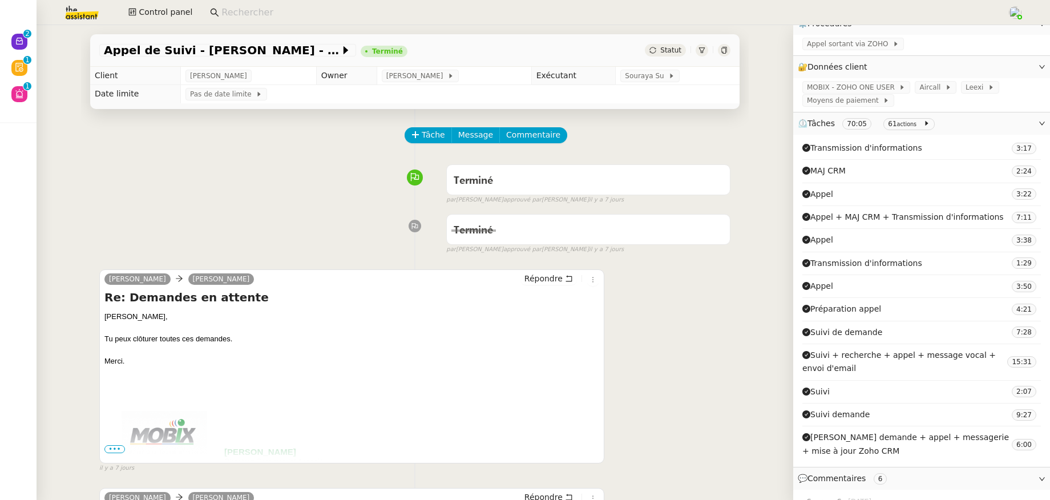
scroll to position [148, 0]
